Goal: Information Seeking & Learning: Find specific fact

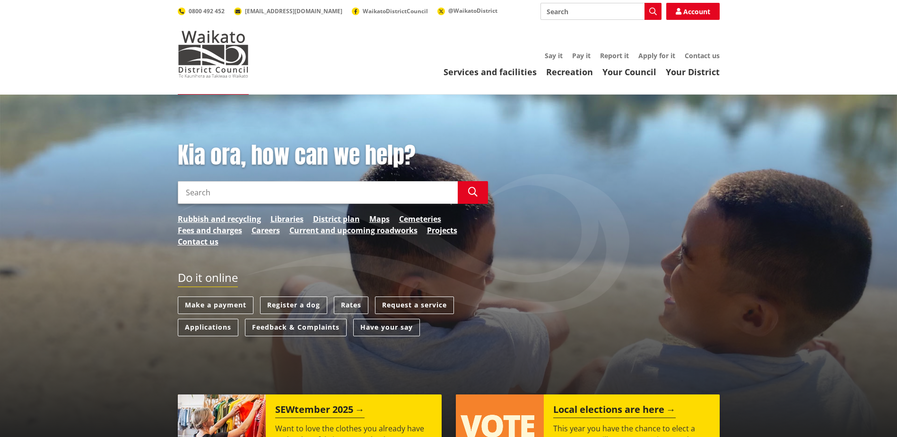
click at [191, 194] on input "Search" at bounding box center [318, 192] width 280 height 23
click at [259, 191] on input "Search" at bounding box center [318, 192] width 280 height 23
paste input "[STREET_ADDRESS]"
type input "[STREET_ADDRESS]"
click at [355, 310] on link "Rates" at bounding box center [351, 304] width 35 height 17
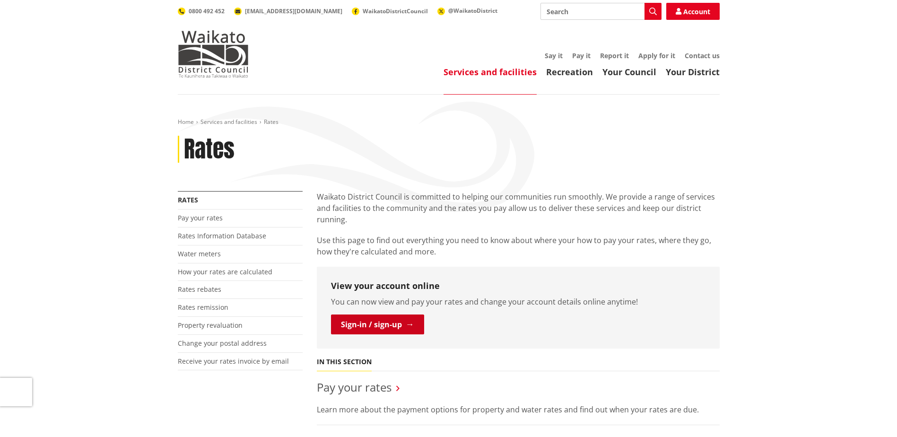
scroll to position [142, 0]
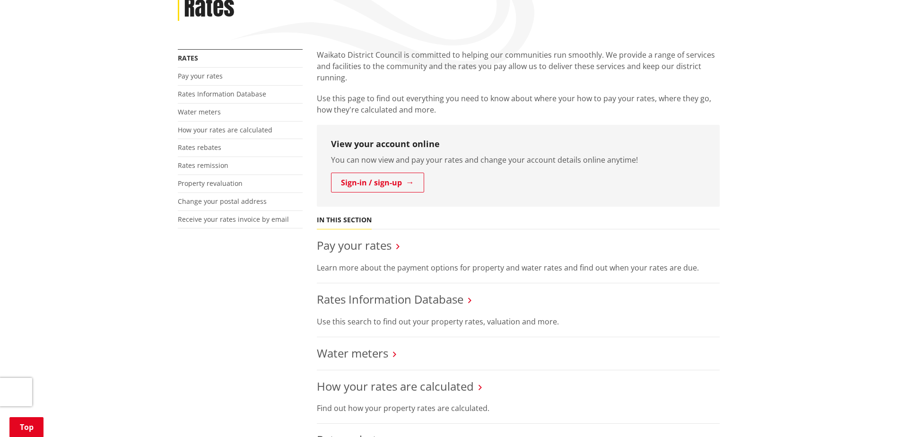
click at [448, 263] on p "Learn more about the payment options for property and water rates and find out …" at bounding box center [518, 267] width 403 height 11
click at [397, 253] on li "Pay your rates Learn more about the payment options for property and water rate…" at bounding box center [518, 256] width 403 height 54
click at [394, 295] on link "Rates Information Database" at bounding box center [390, 299] width 147 height 16
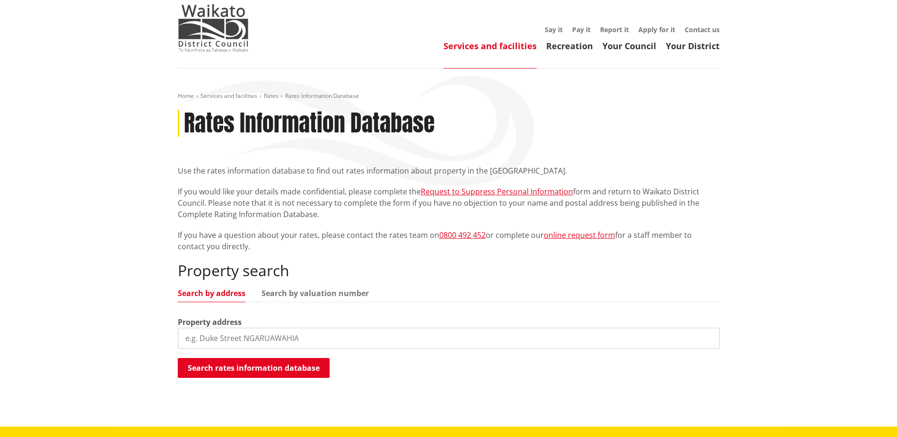
scroll to position [47, 0]
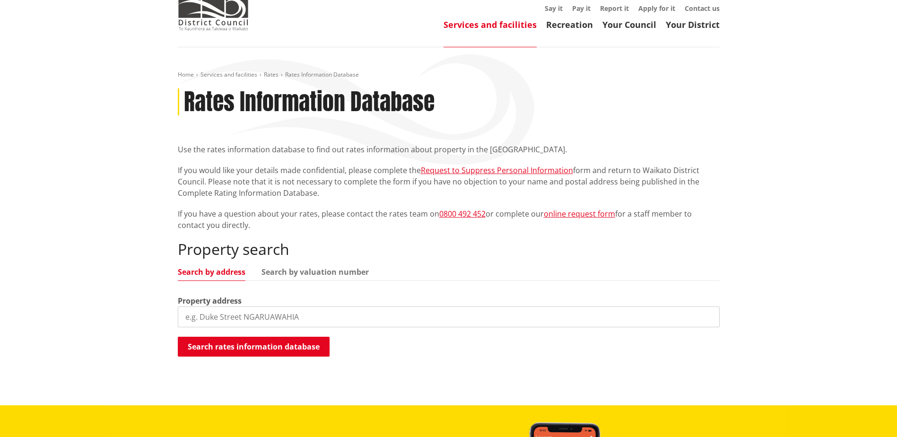
click at [285, 306] on input "search" at bounding box center [449, 316] width 542 height 21
paste input "[STREET_ADDRESS]"
type input "21 MAHUTONGA"
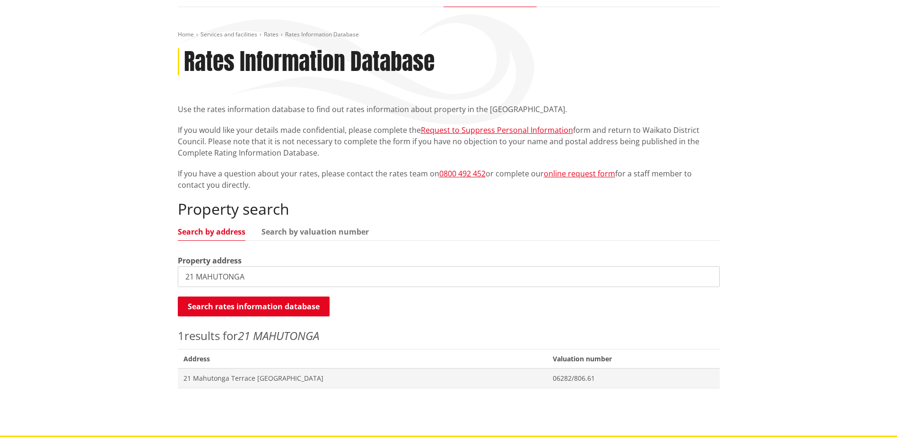
scroll to position [142, 0]
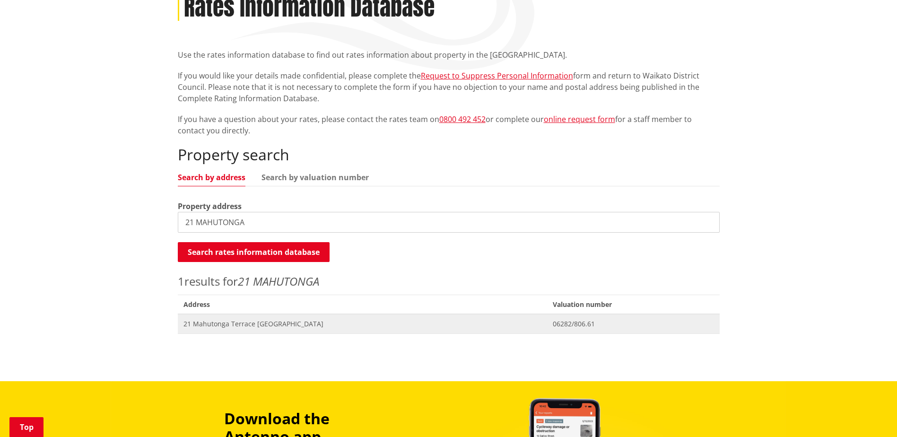
click at [232, 325] on span "21 Mahutonga Terrace [GEOGRAPHIC_DATA]" at bounding box center [362, 323] width 358 height 9
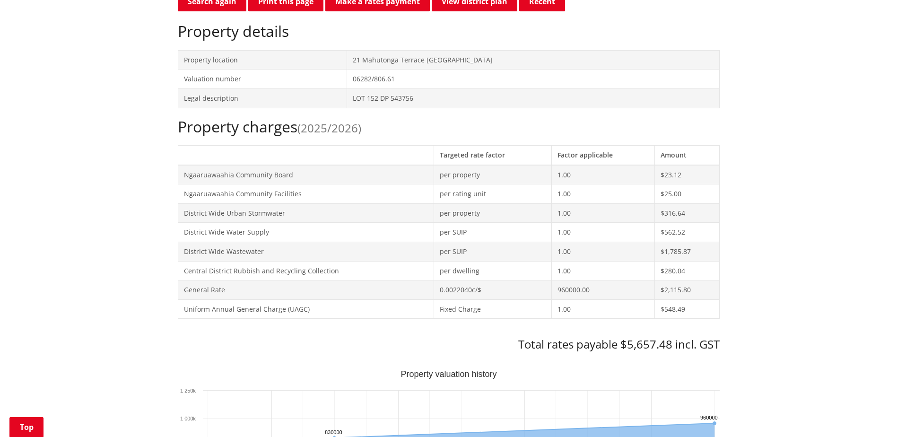
scroll to position [426, 0]
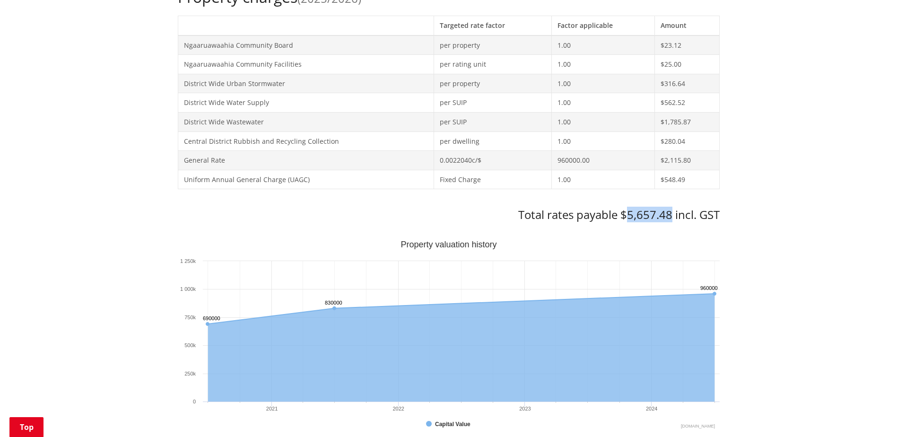
drag, startPoint x: 629, startPoint y: 217, endPoint x: 669, endPoint y: 213, distance: 40.8
click at [669, 213] on h3 "Total rates payable $5,657.48 incl. GST" at bounding box center [449, 215] width 542 height 14
copy h3 "5,657.48"
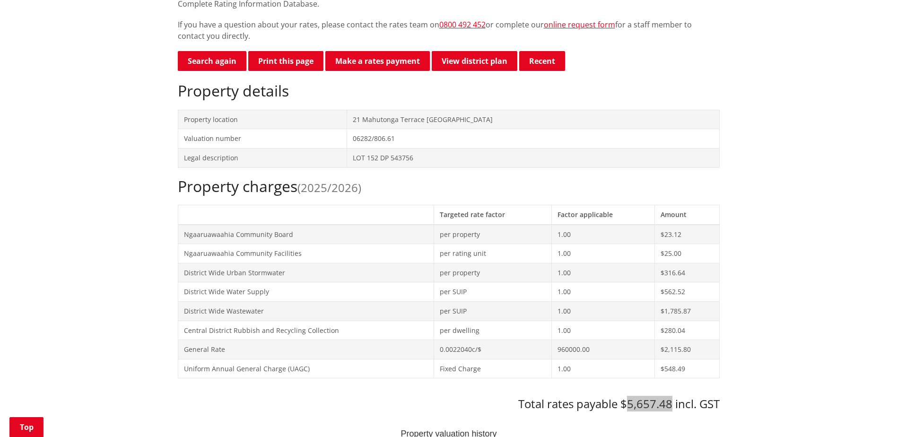
scroll to position [331, 0]
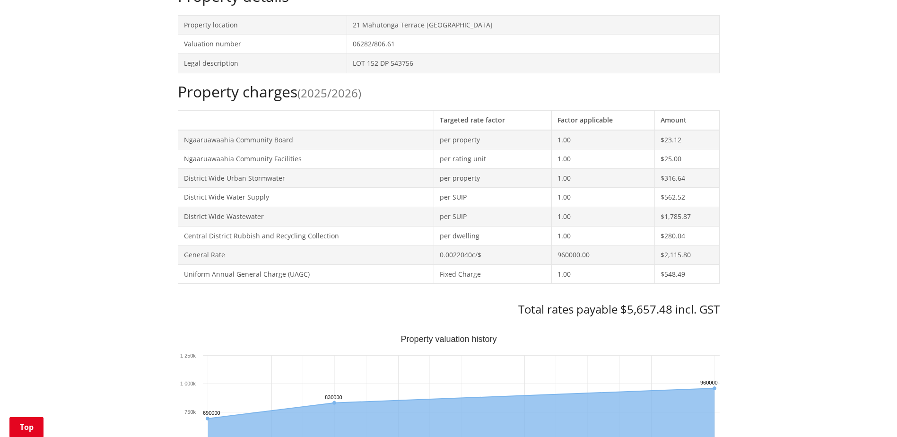
drag, startPoint x: 374, startPoint y: 23, endPoint x: 486, endPoint y: 25, distance: 111.1
click at [486, 25] on td "21 Mahutonga Terrace [GEOGRAPHIC_DATA]" at bounding box center [533, 24] width 372 height 19
copy td "Mahutonga Terrace NGARUAWAHIA"
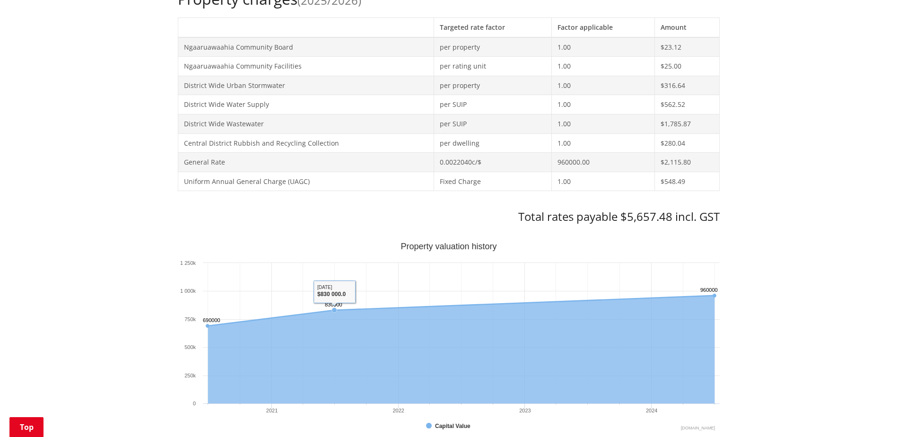
scroll to position [142, 0]
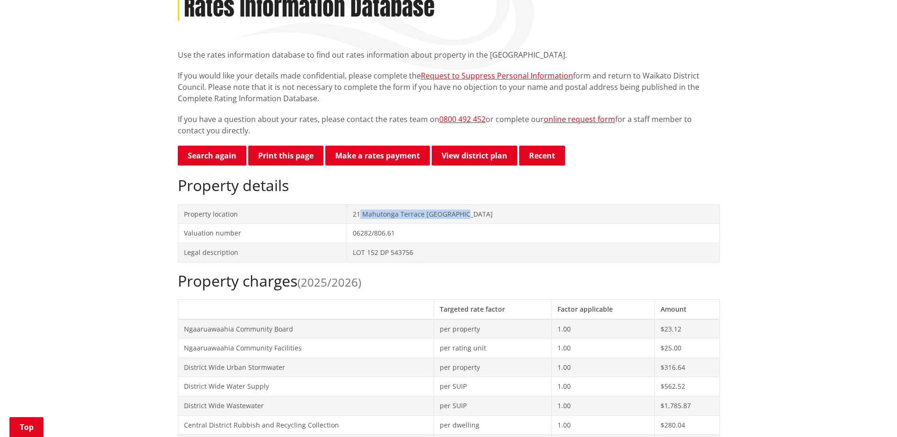
click at [488, 216] on td "21 Mahutonga Terrace [GEOGRAPHIC_DATA]" at bounding box center [533, 213] width 372 height 19
drag, startPoint x: 486, startPoint y: 214, endPoint x: 355, endPoint y: 219, distance: 131.5
click at [355, 219] on tr "Property location 21 Mahutonga Terrace NGARUAWAHIA" at bounding box center [448, 213] width 541 height 19
copy tr "21 Mahutonga Terrace [GEOGRAPHIC_DATA]"
